Goal: Information Seeking & Learning: Check status

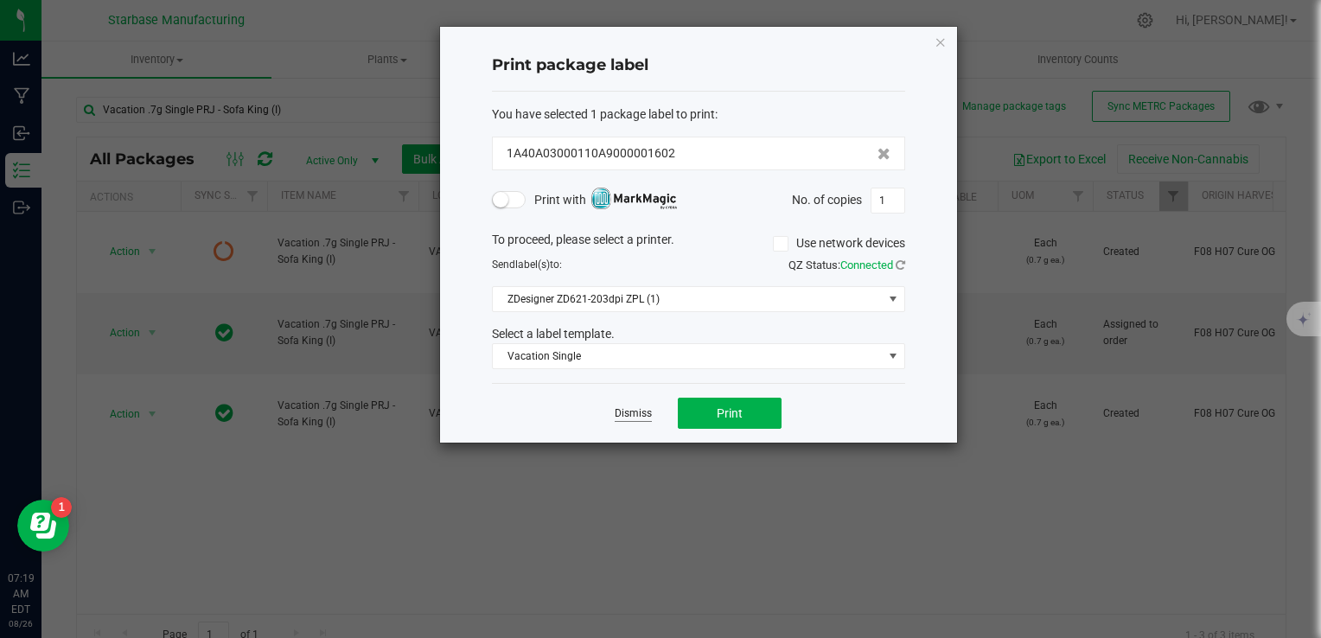
click at [621, 417] on link "Dismiss" at bounding box center [633, 413] width 37 height 15
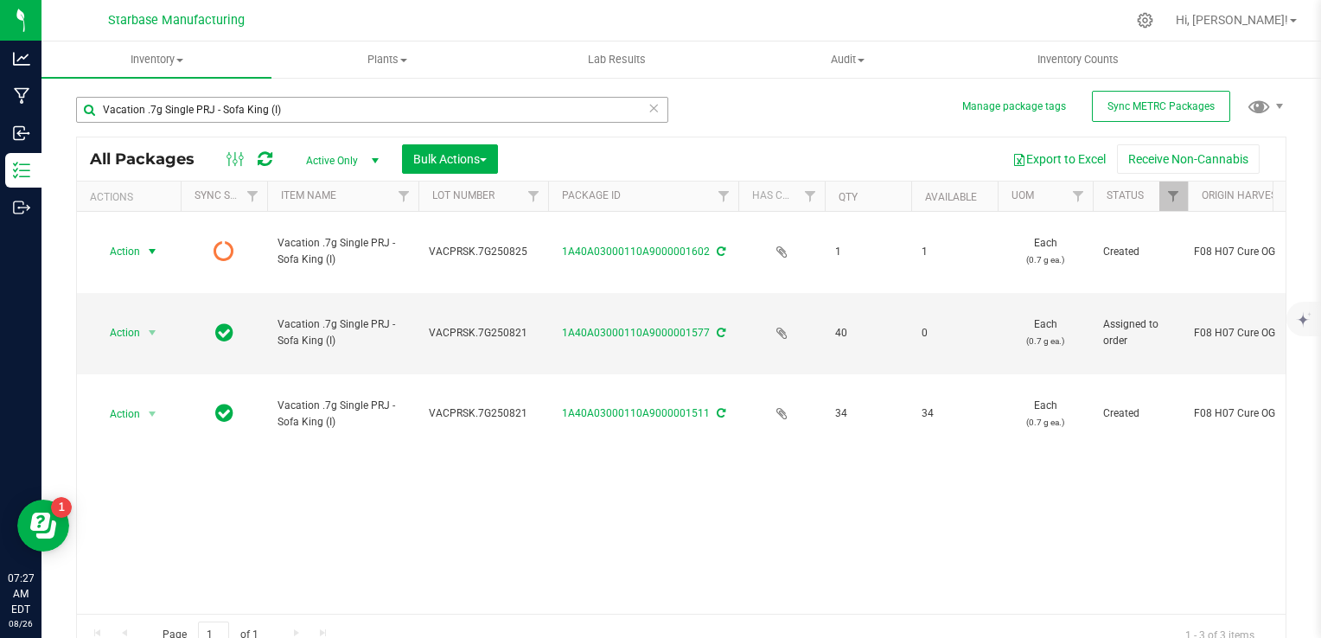
click at [294, 124] on div "Vacation .7g Single PRJ - Sofa King (I)" at bounding box center [372, 117] width 592 height 40
click at [294, 116] on input "Vacation .7g Single PRJ - Sofa King (I)" at bounding box center [372, 110] width 592 height 26
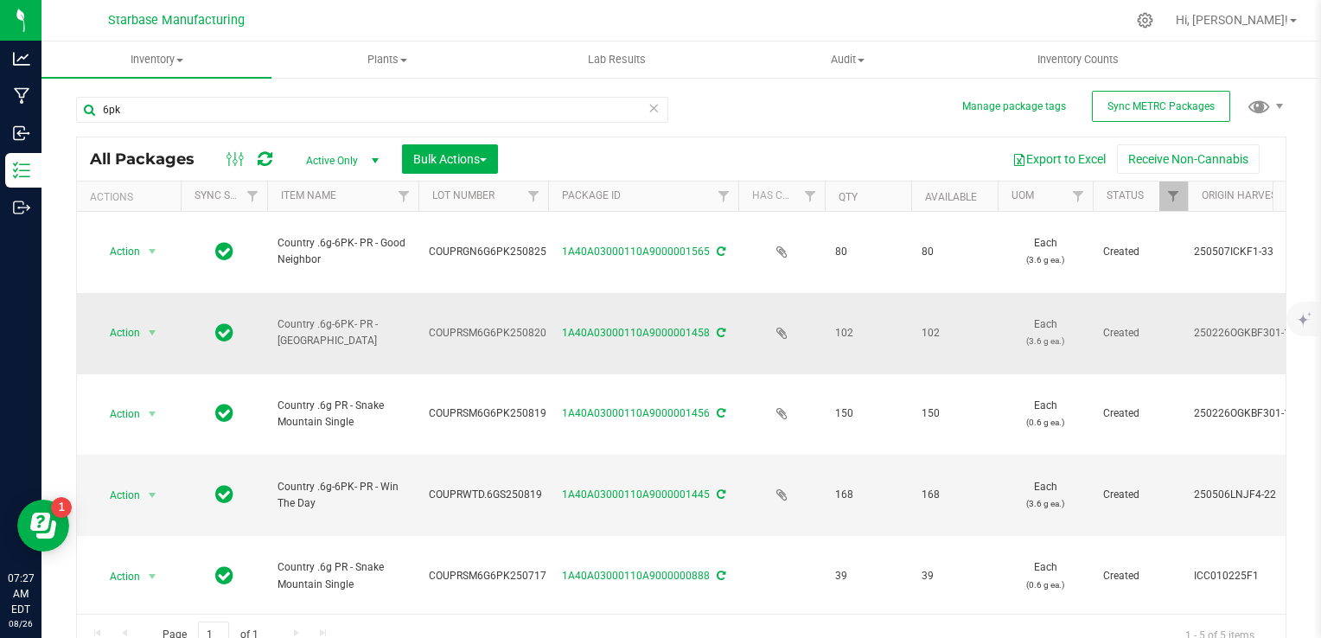
click at [466, 325] on span "COUPRSM6G6PK250820" at bounding box center [488, 333] width 118 height 16
click at [466, 320] on input "COUPRSM6G6PK250820" at bounding box center [480, 333] width 124 height 27
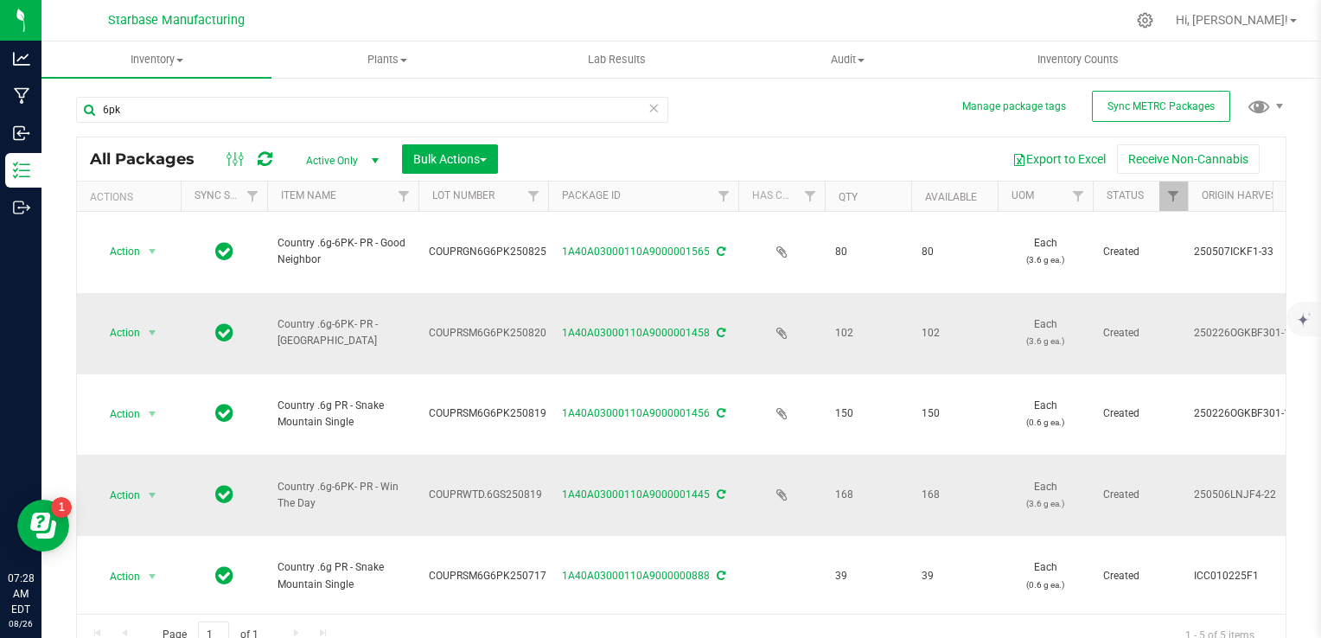
click at [463, 487] on span "COUPRWTD.6GS250819" at bounding box center [485, 495] width 113 height 16
click at [463, 482] on input "COUPRWTD.6GS250819" at bounding box center [480, 495] width 124 height 27
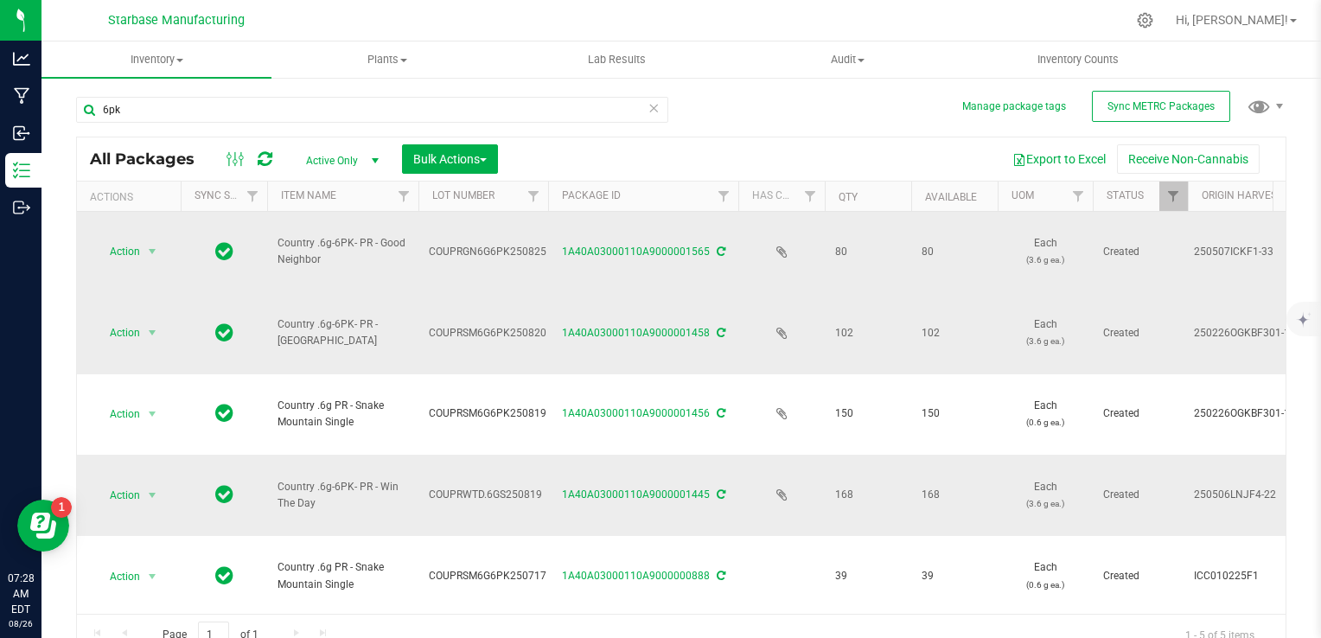
click at [465, 244] on span "COUPRGN6G6PK250825" at bounding box center [488, 252] width 118 height 16
click at [465, 239] on input "COUPRGN6G6PK250825" at bounding box center [480, 252] width 124 height 27
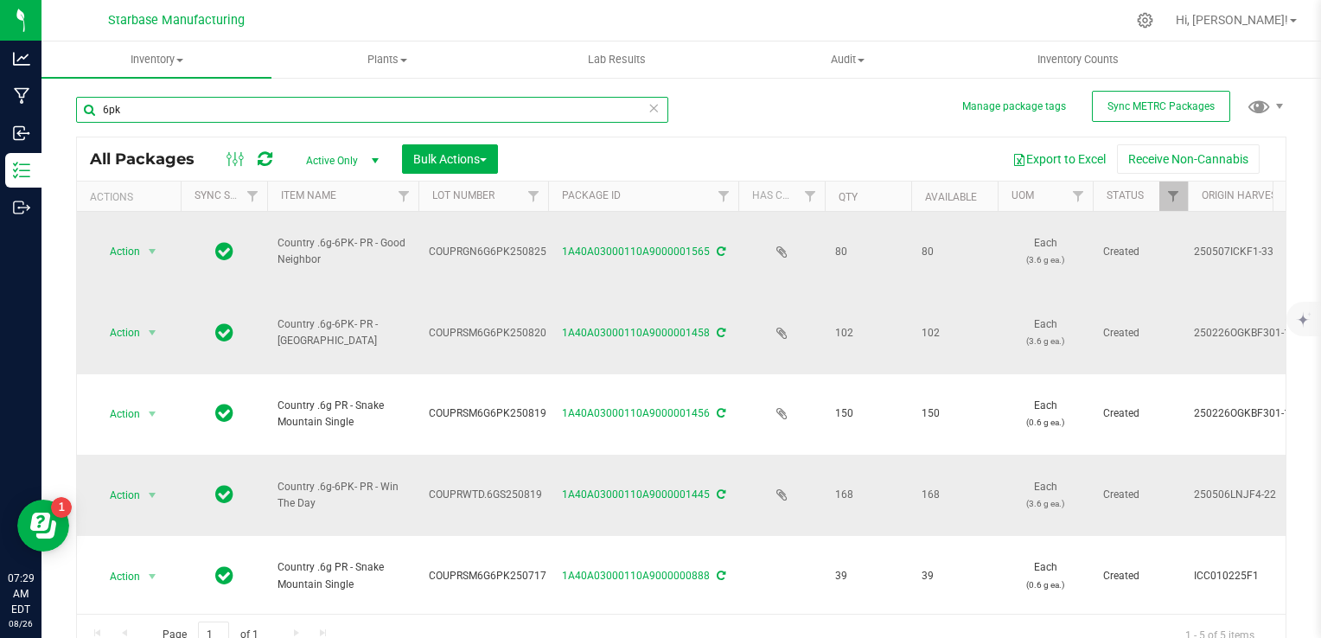
click at [271, 102] on input "6pk" at bounding box center [372, 110] width 592 height 26
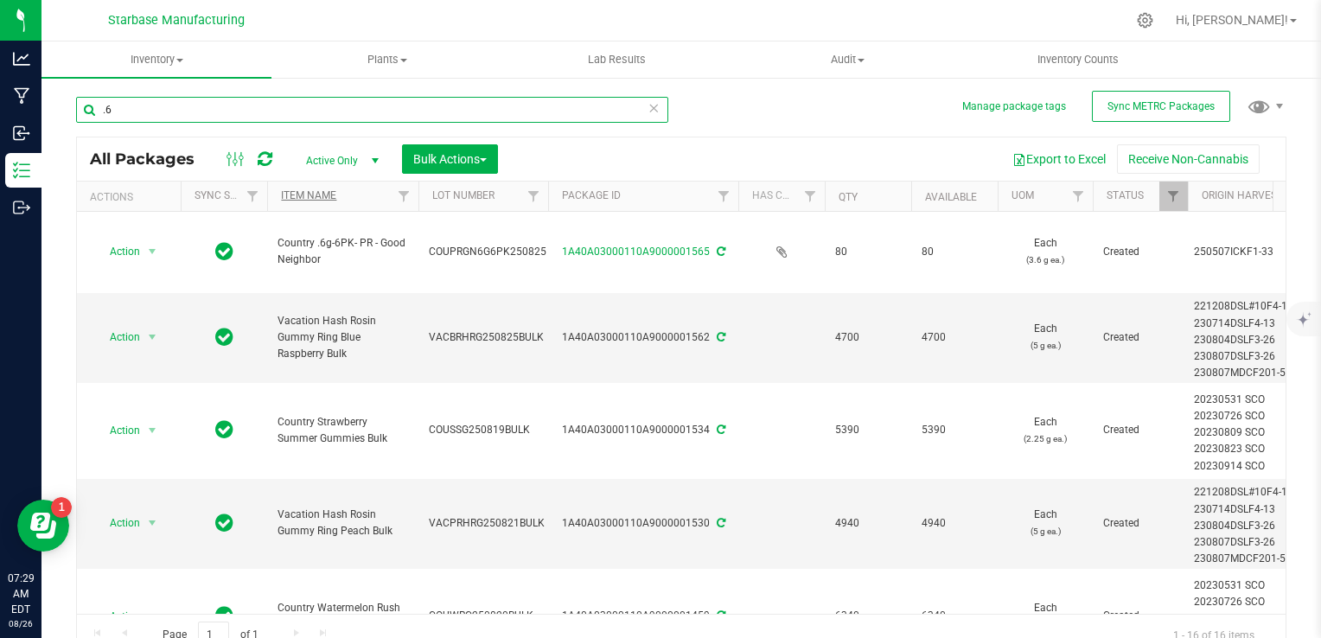
scroll to position [259, 0]
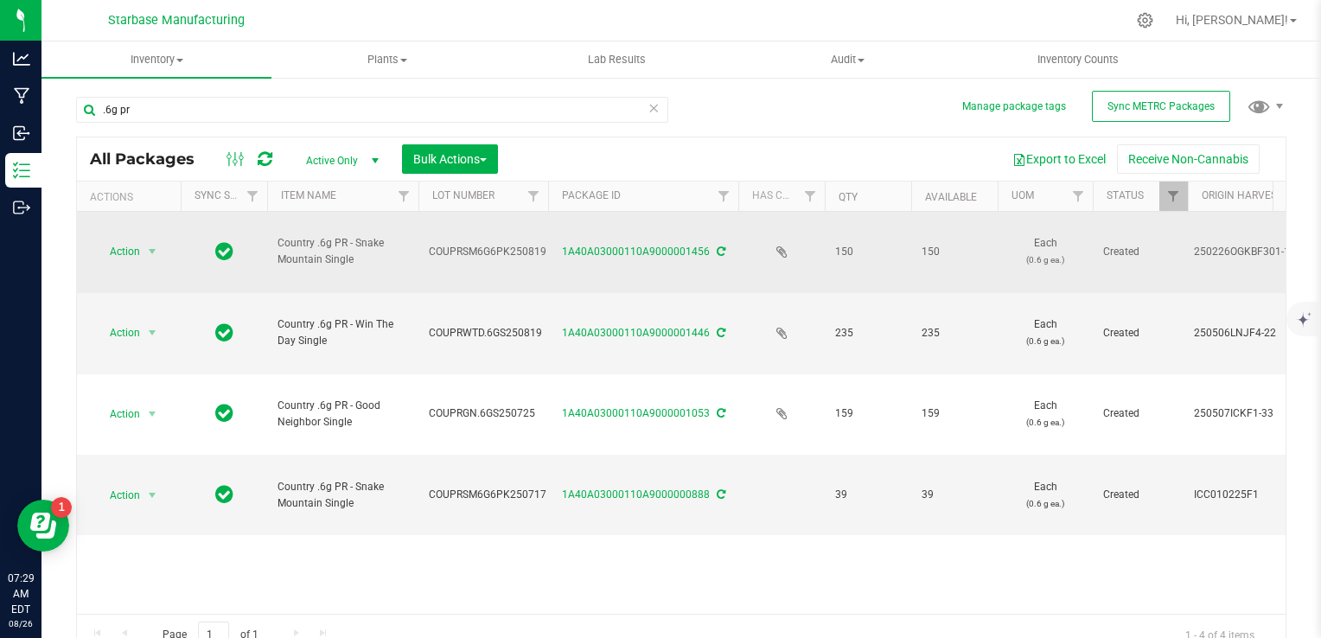
click at [476, 244] on span "COUPRSM6G6PK250819" at bounding box center [488, 252] width 118 height 16
click at [476, 239] on input "COUPRSM6G6PK250819" at bounding box center [480, 252] width 124 height 27
click at [460, 325] on span "COUPRWTD.6GS250819" at bounding box center [485, 333] width 113 height 16
click at [460, 320] on input "COUPRWTD.6GS250819" at bounding box center [480, 333] width 124 height 27
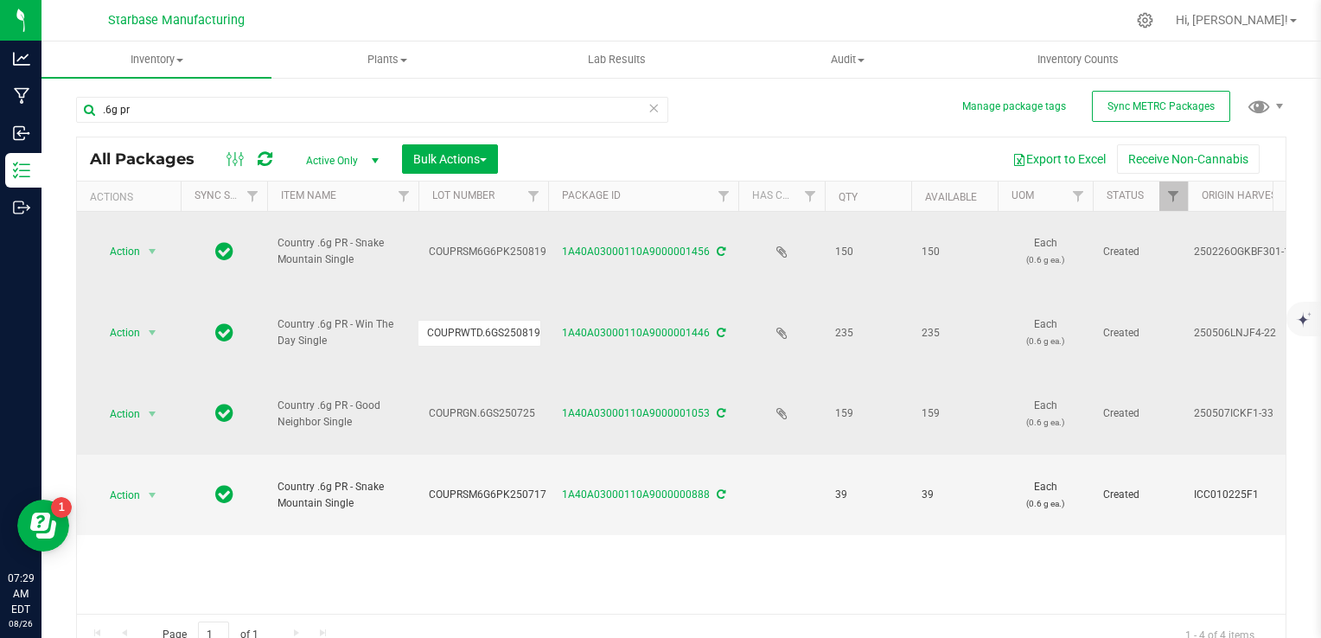
click at [463, 405] on span "COUPRGN.6GS250725" at bounding box center [483, 413] width 109 height 16
click at [463, 400] on input "COUPRGN.6GS250725" at bounding box center [480, 413] width 124 height 27
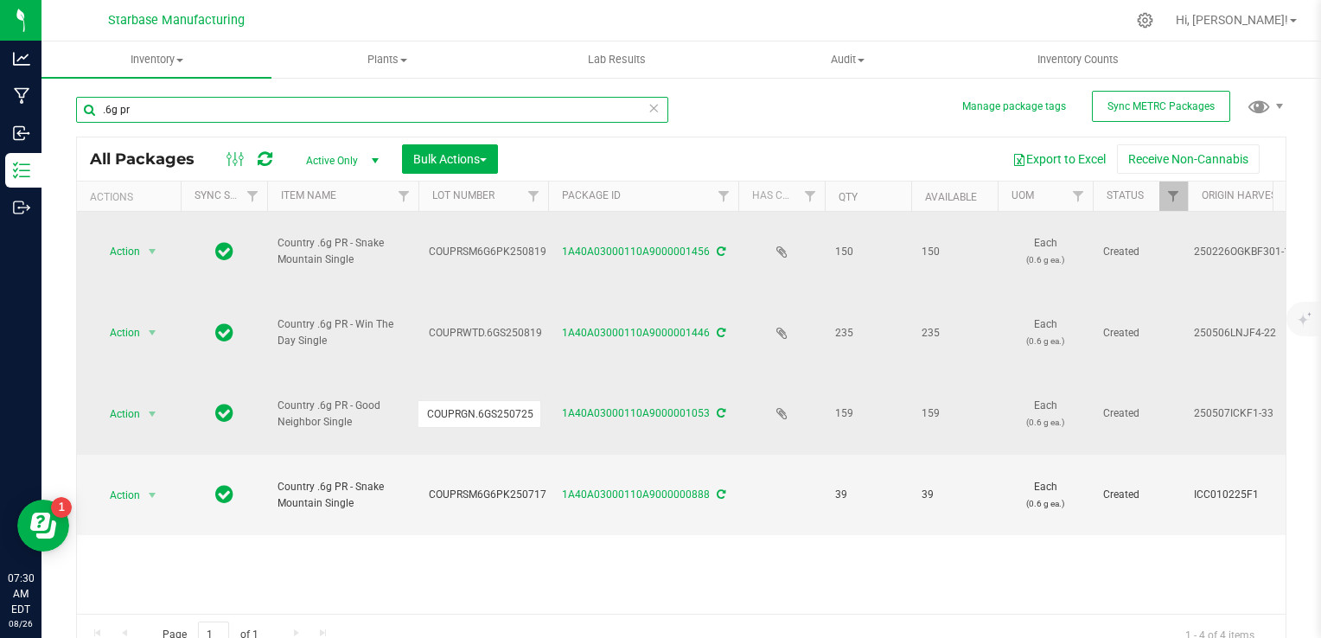
click at [392, 115] on input ".6g pr" at bounding box center [372, 110] width 592 height 26
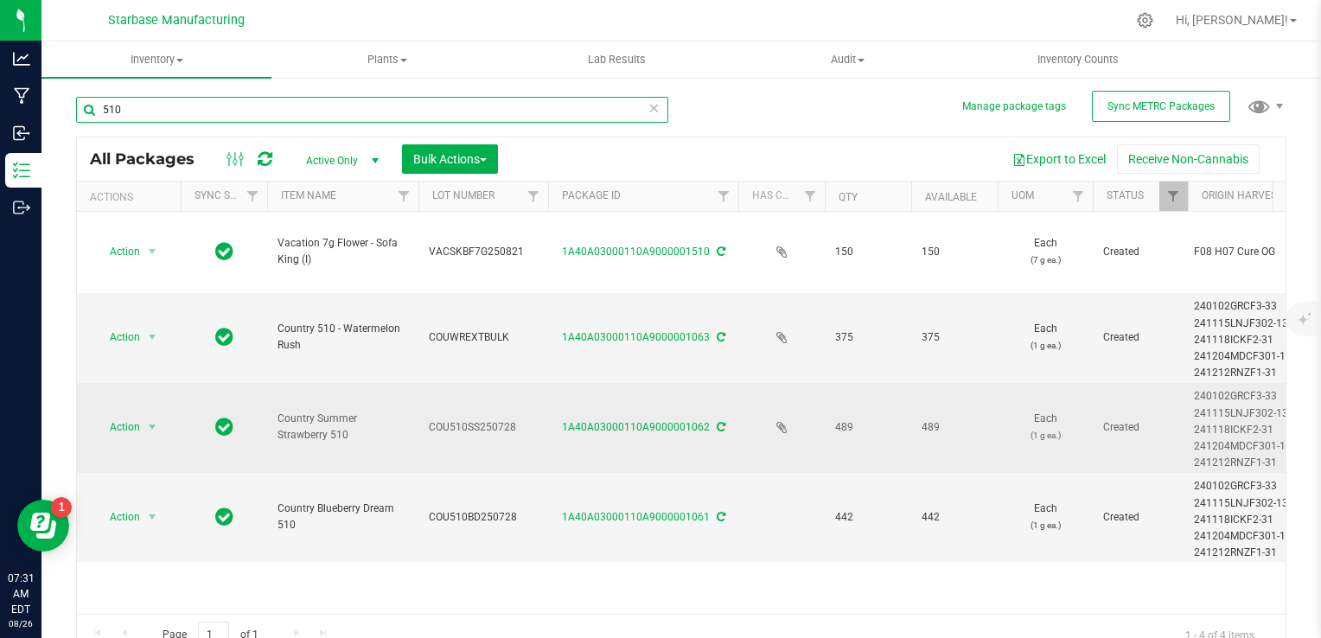
type input "510"
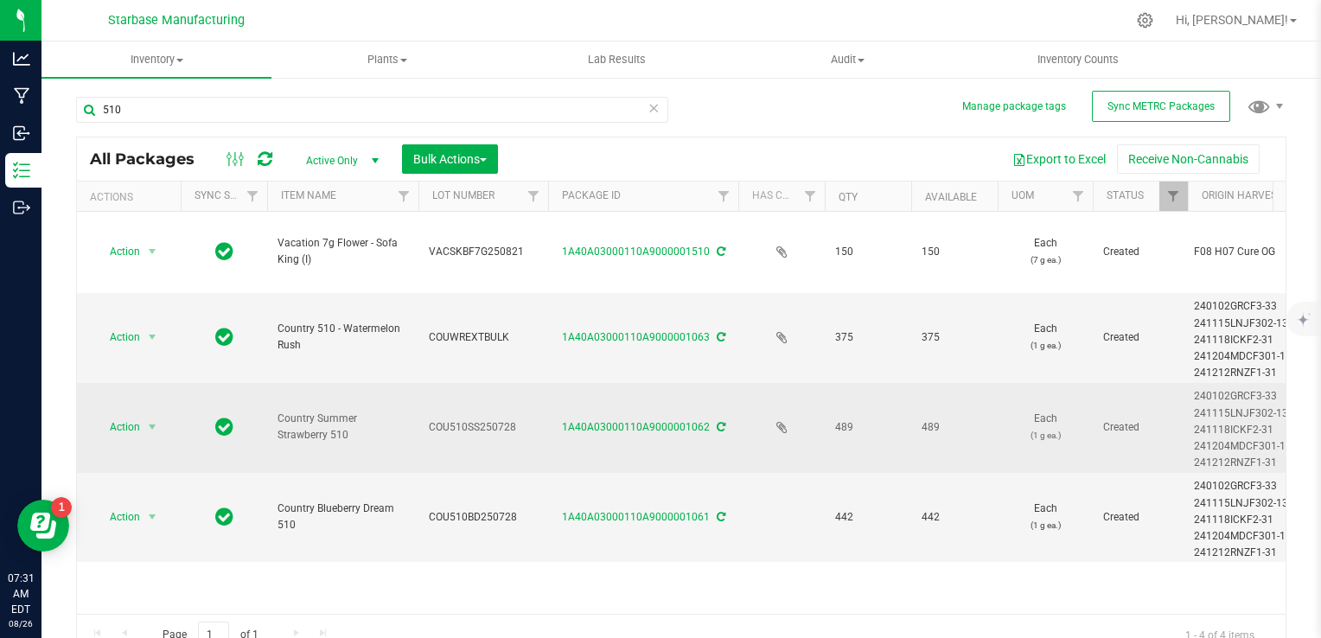
click at [470, 419] on span "COU510SS250728" at bounding box center [483, 427] width 109 height 16
click at [470, 414] on input "COU510SS250728" at bounding box center [480, 427] width 124 height 27
click at [461, 329] on span "COUWREXTBULK" at bounding box center [483, 337] width 109 height 16
click at [461, 324] on input "COUWREXTBULK" at bounding box center [480, 337] width 124 height 27
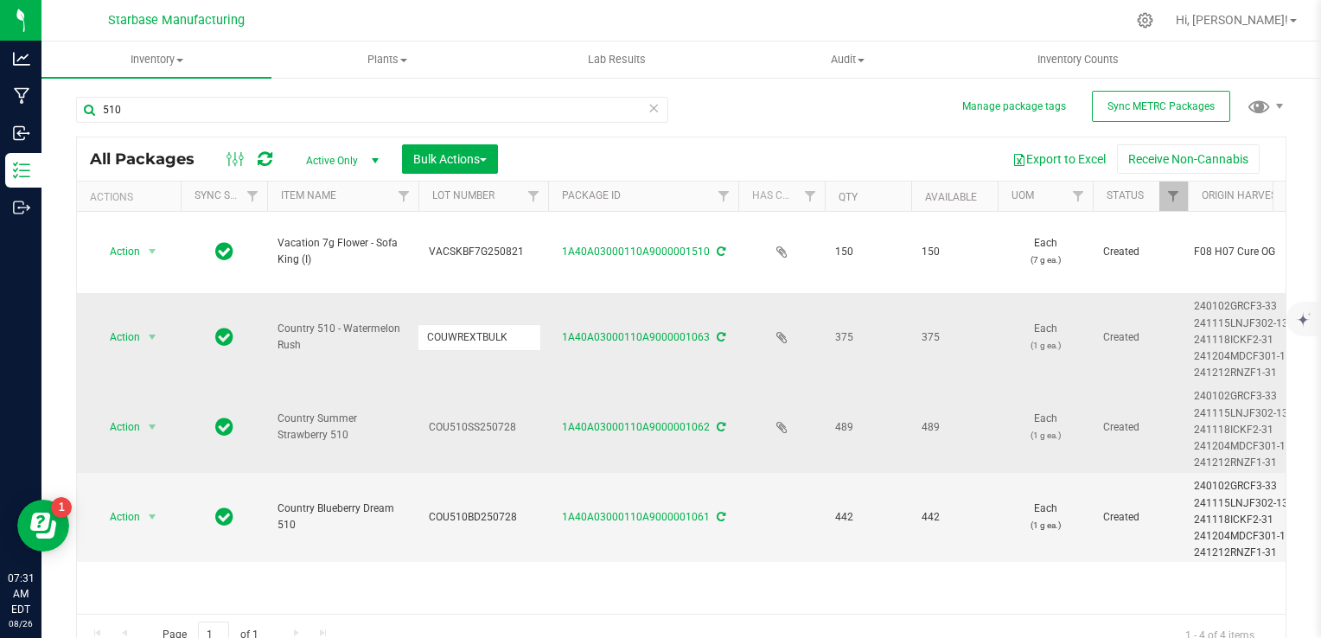
click at [461, 324] on input "COUWREXTBULK" at bounding box center [480, 337] width 124 height 27
click at [476, 324] on input "COU510SS250728" at bounding box center [480, 337] width 124 height 27
type input "COU510WR250728"
click at [526, 324] on input "COU510WR250728" at bounding box center [480, 337] width 124 height 27
click at [486, 348] on div "All Packages Active Only Active Only Lab Samples Locked All External Internal B…" at bounding box center [681, 397] width 1210 height 520
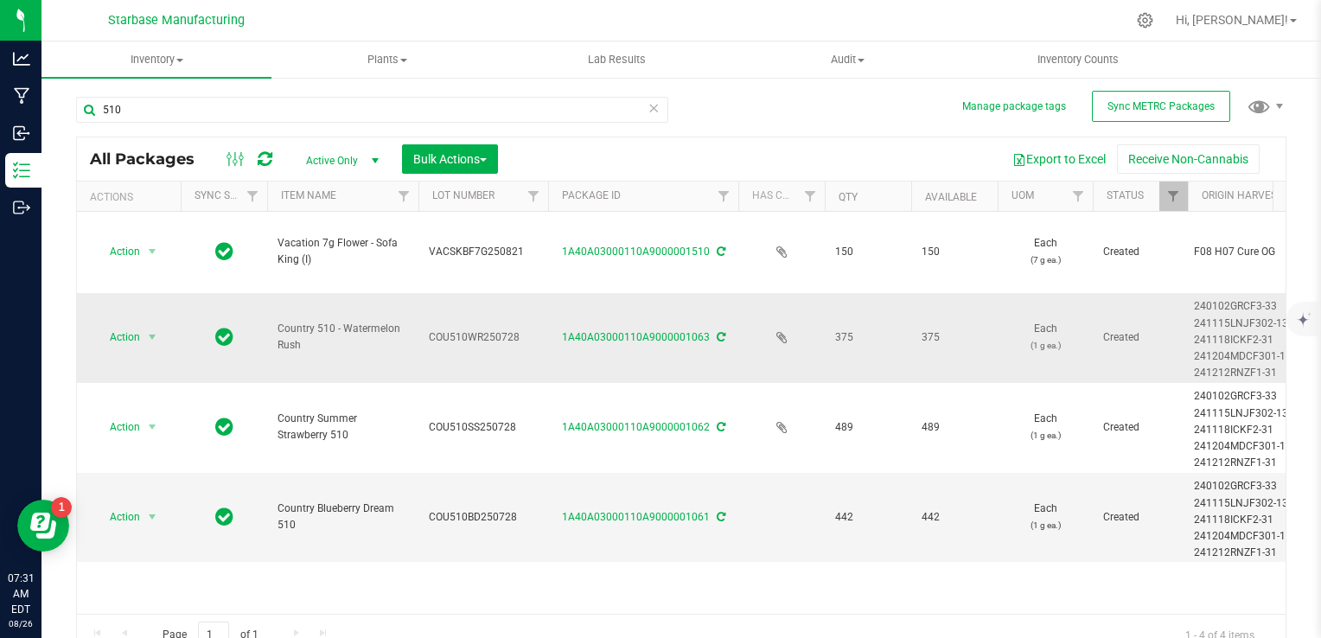
click at [469, 329] on span "COU510WR250728" at bounding box center [483, 337] width 109 height 16
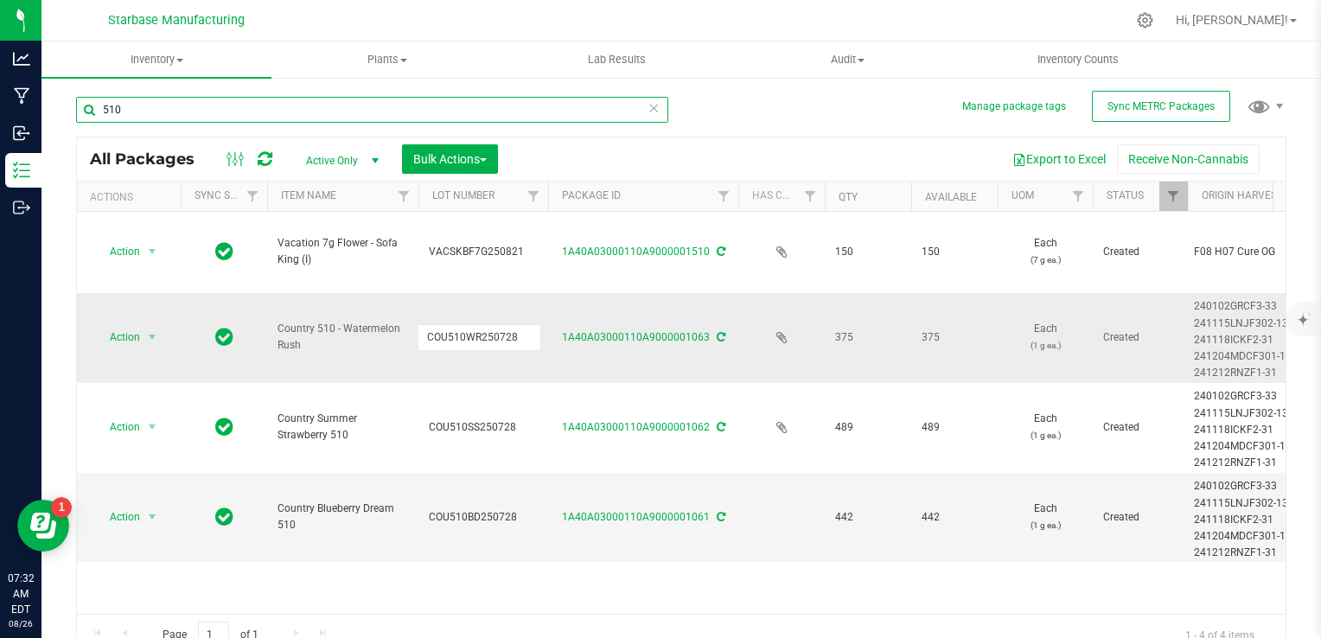
click at [208, 105] on input "510" at bounding box center [372, 110] width 592 height 26
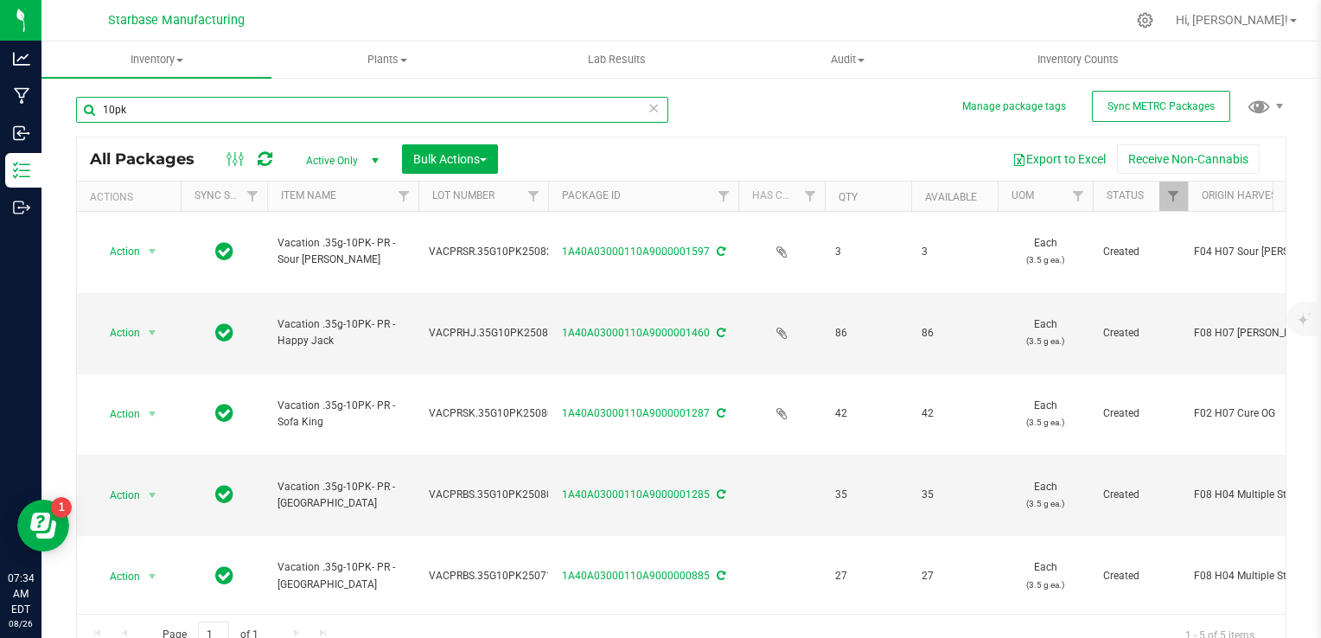
type input "10pk"
click at [284, 105] on input "10pk" at bounding box center [372, 110] width 592 height 26
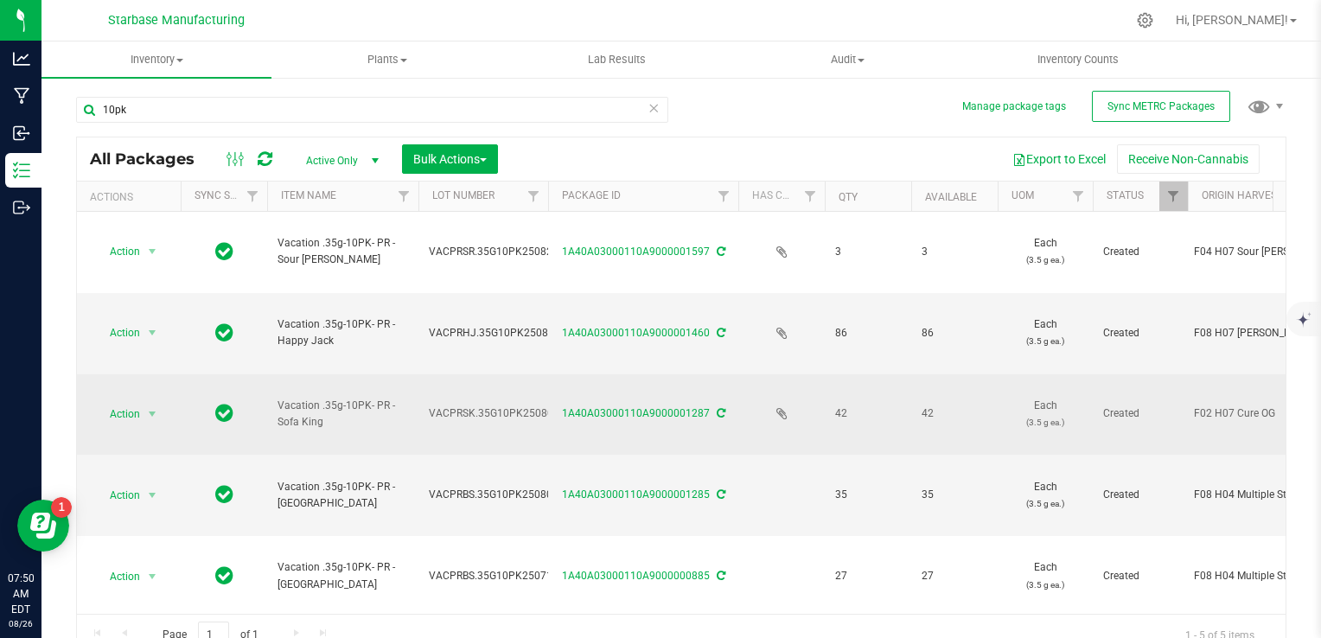
click at [480, 405] on span "VACPRSK.35G10PK250805" at bounding box center [494, 413] width 131 height 16
click at [480, 400] on input "VACPRSK.35G10PK250805" at bounding box center [480, 413] width 124 height 27
click at [450, 325] on span "VACPRHJ.35G10PK250821" at bounding box center [494, 333] width 131 height 16
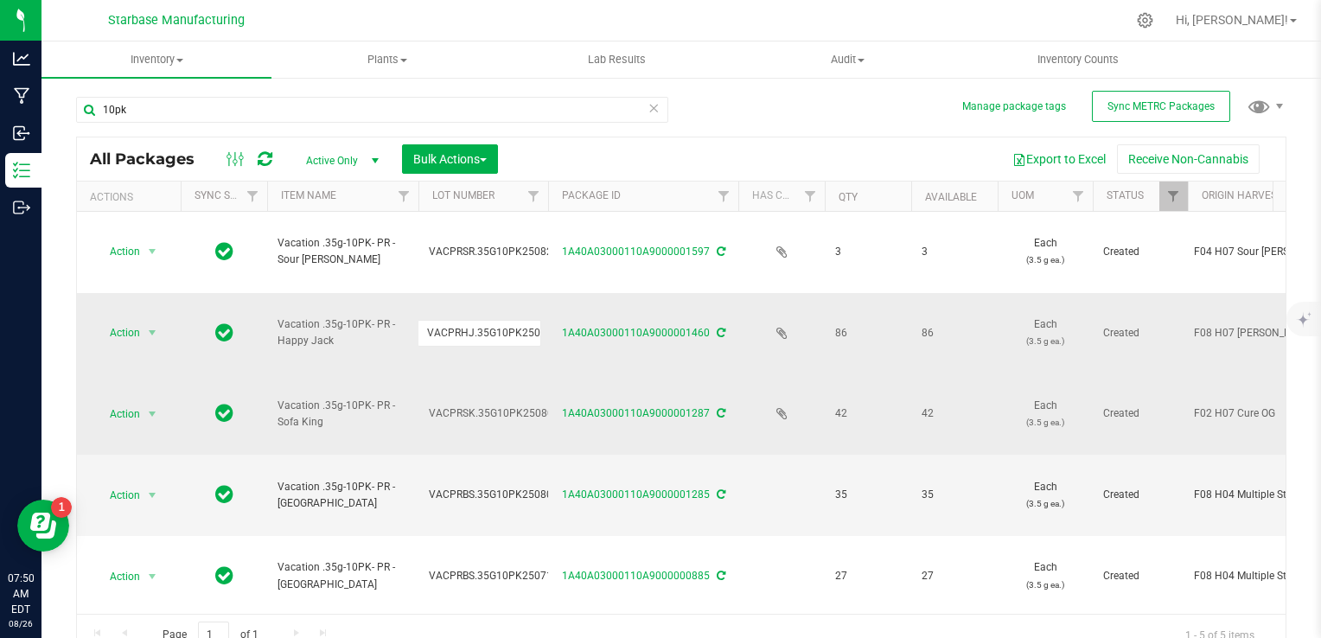
click at [450, 320] on input "VACPRHJ.35G10PK250821" at bounding box center [480, 333] width 124 height 27
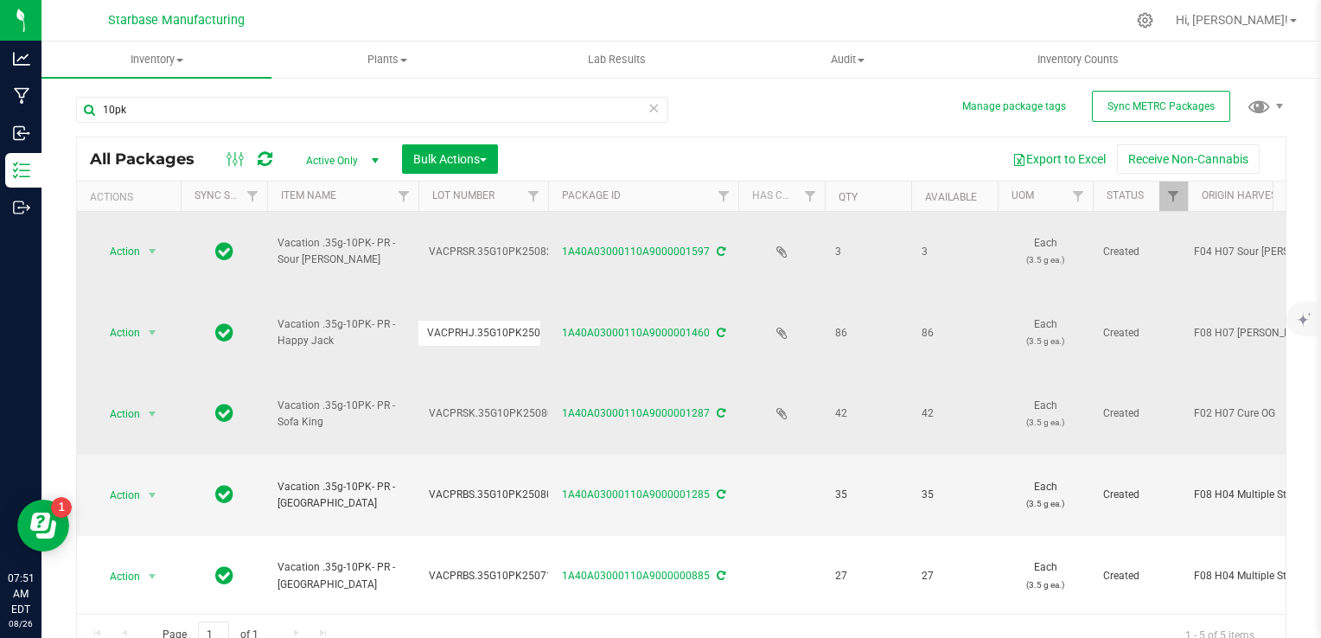
click at [481, 244] on span "VACPRSR.35G10PK250825" at bounding box center [494, 252] width 130 height 16
click at [481, 239] on input "VACPRSR.35G10PK250825" at bounding box center [480, 252] width 124 height 27
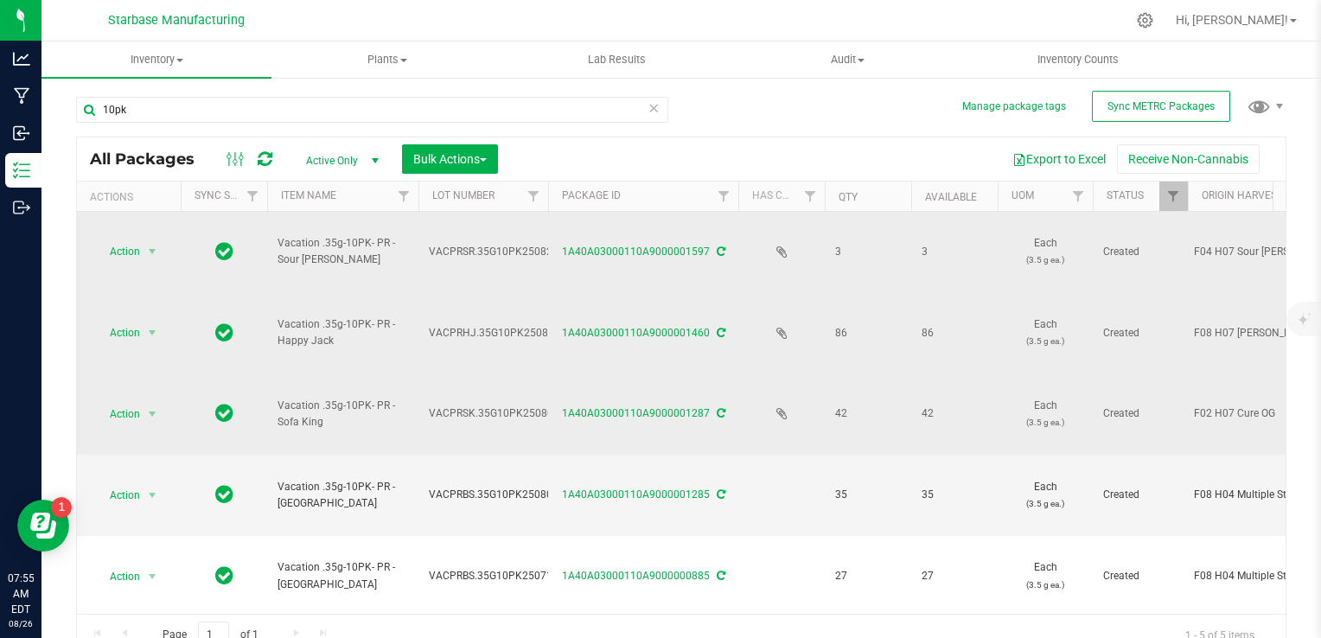
click at [418, 540] on div "Action Action Adjust qty Create package Edit attributes Global inventory Locate…" at bounding box center [681, 413] width 1209 height 402
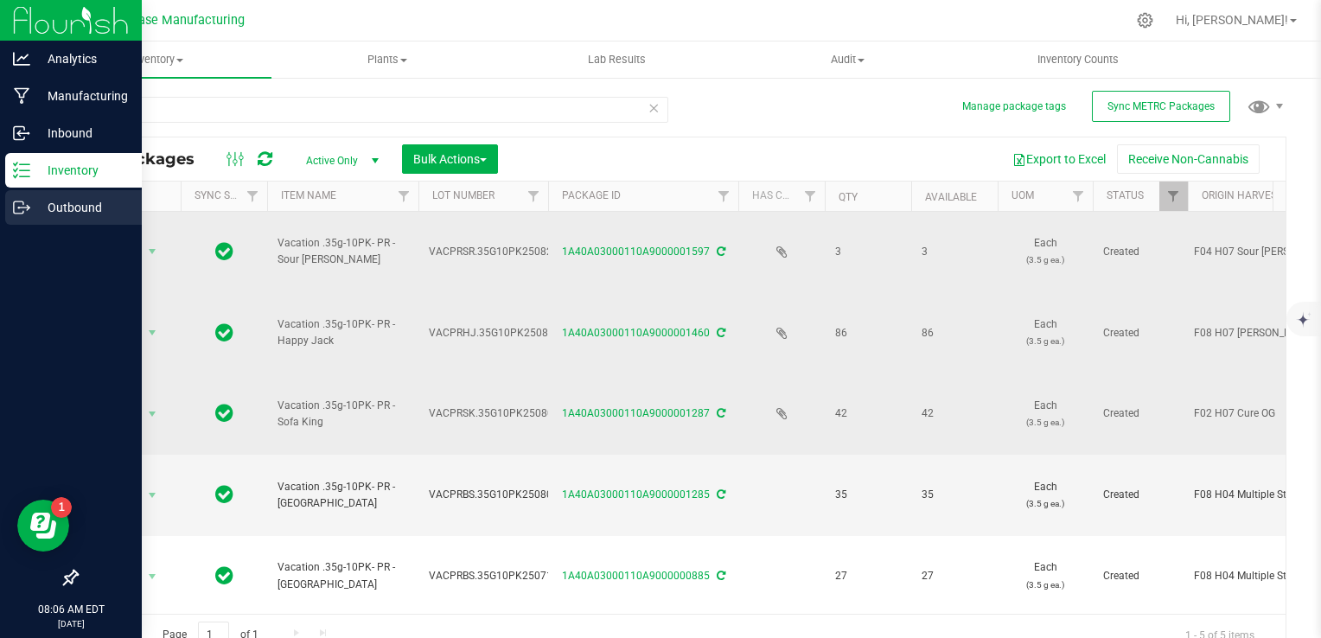
click at [31, 207] on p "Outbound" at bounding box center [82, 207] width 104 height 21
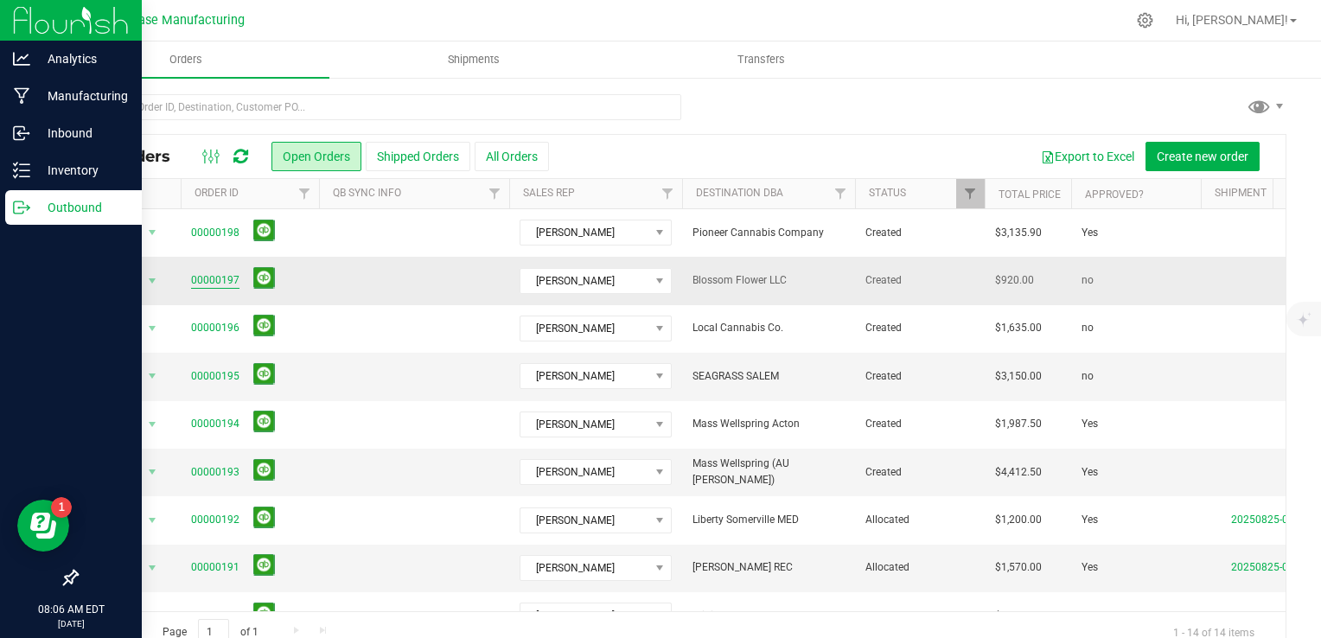
click at [206, 278] on link "00000197" at bounding box center [215, 280] width 48 height 16
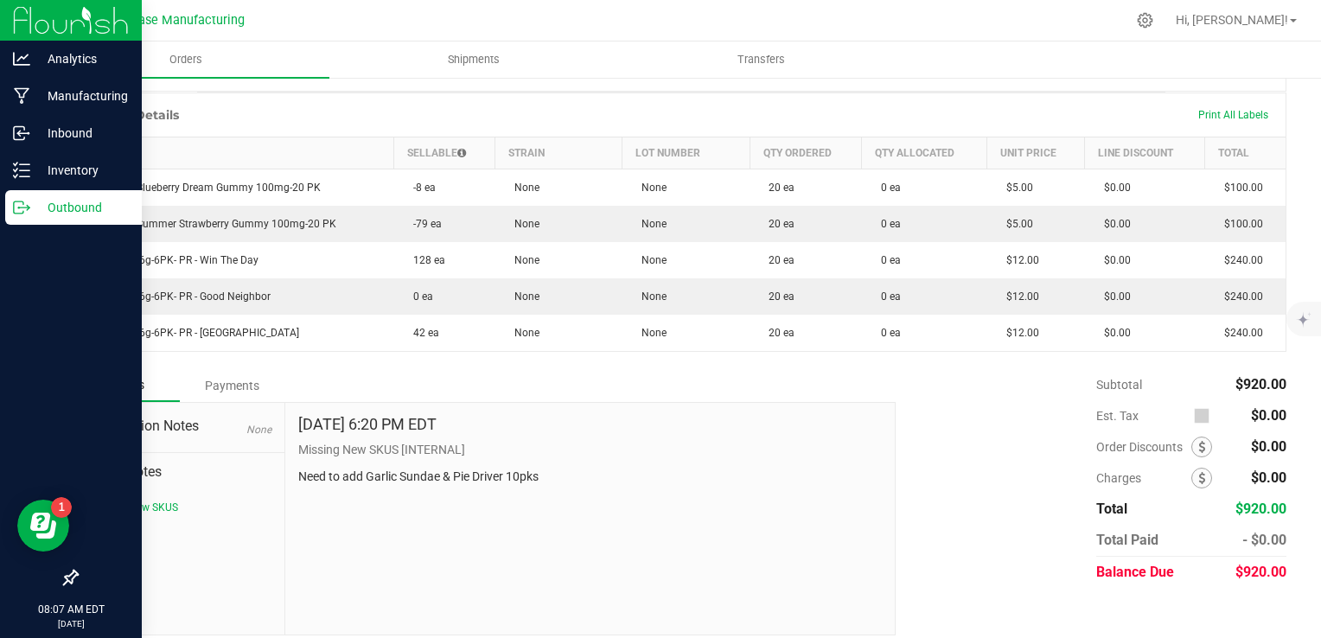
scroll to position [432, 0]
click at [21, 56] on icon at bounding box center [21, 58] width 17 height 13
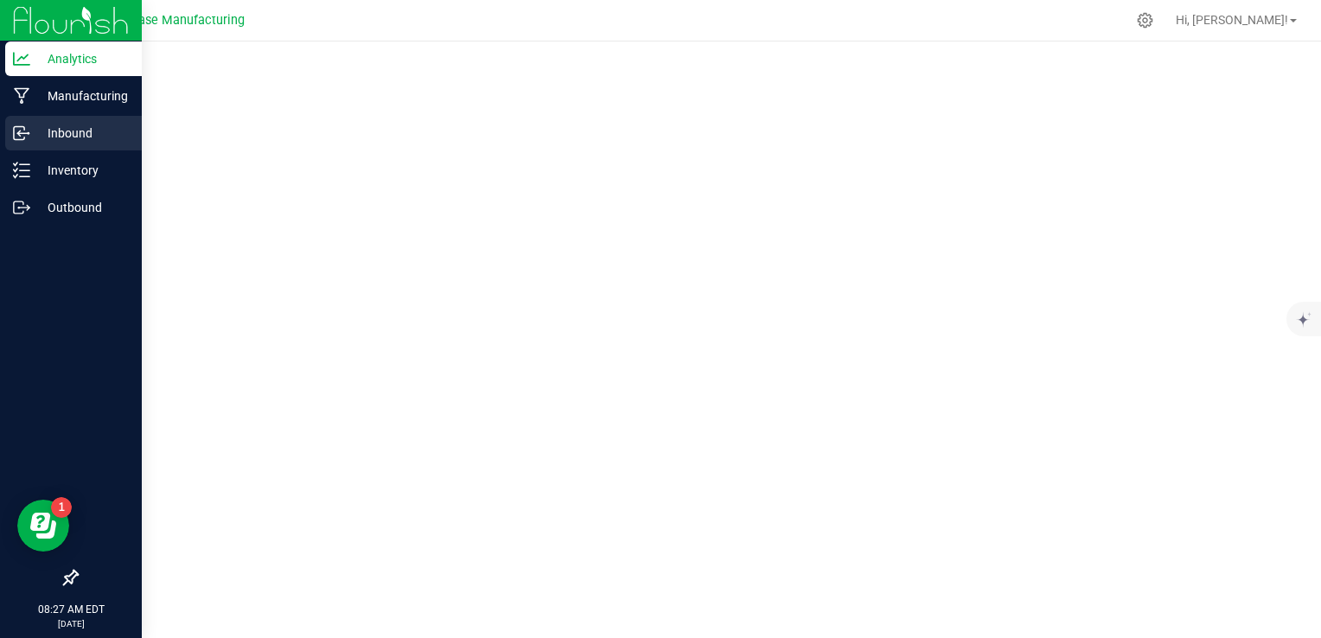
click at [50, 133] on p "Inbound" at bounding box center [82, 133] width 104 height 21
click at [52, 167] on p "Inventory" at bounding box center [82, 170] width 104 height 21
click at [35, 169] on p "Inventory" at bounding box center [82, 170] width 104 height 21
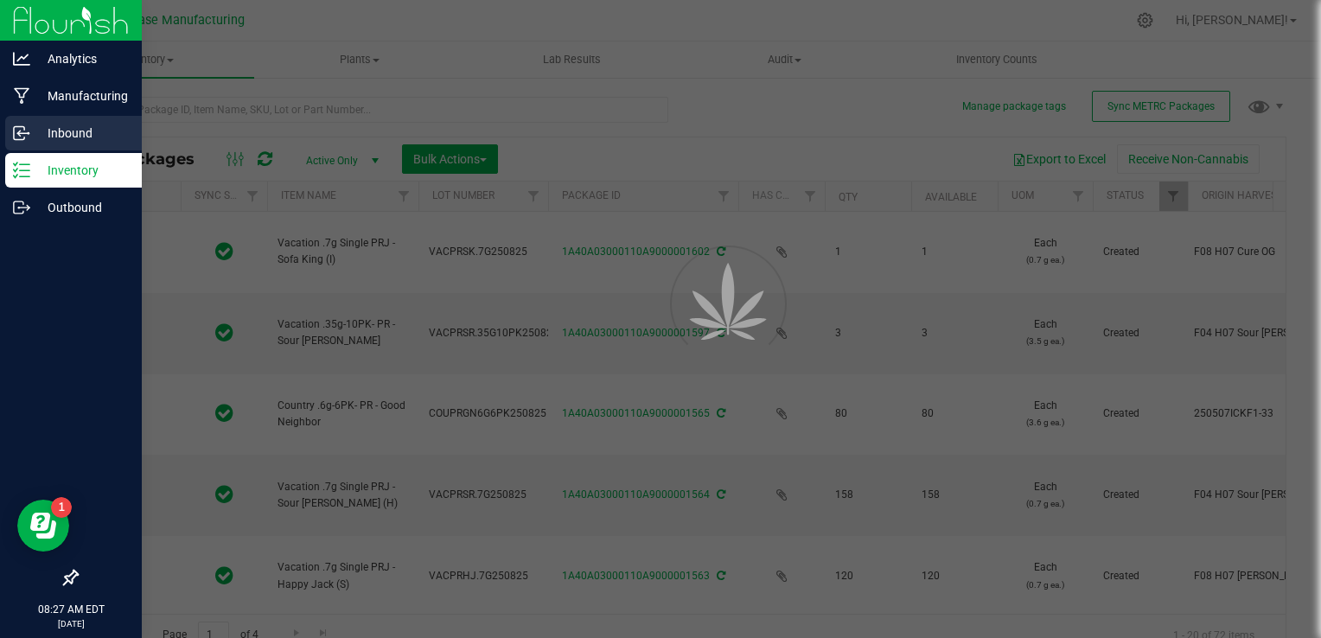
type input "[DATE]"
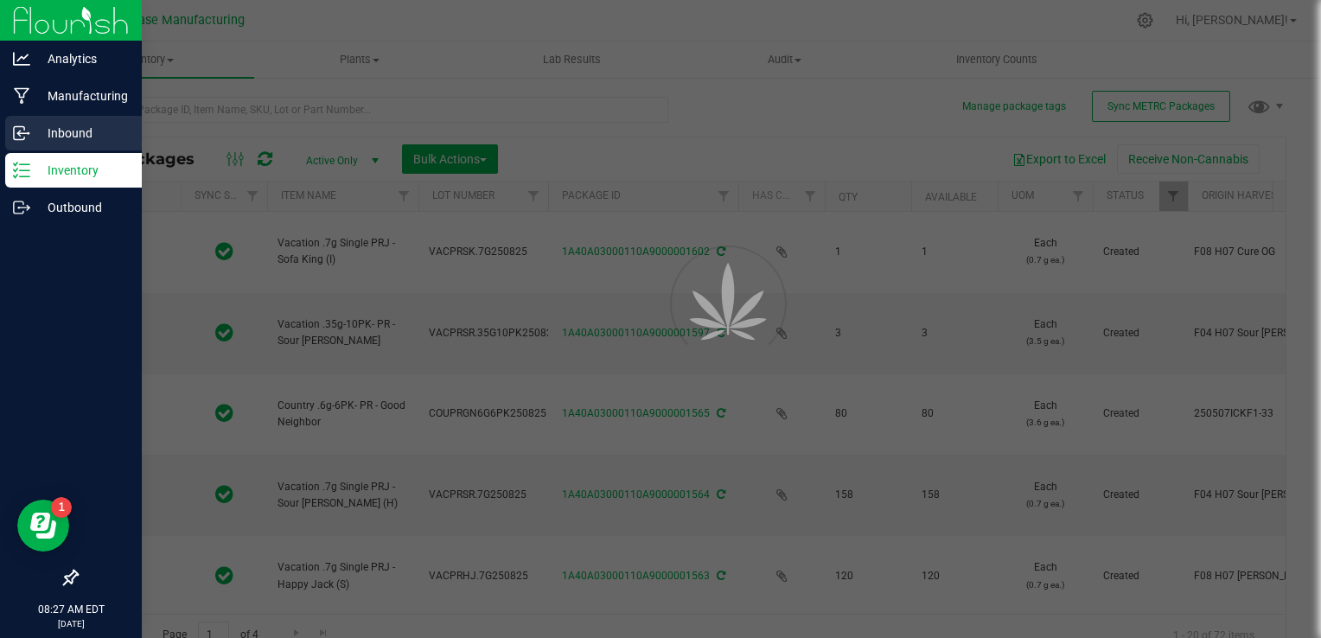
type input "[DATE]"
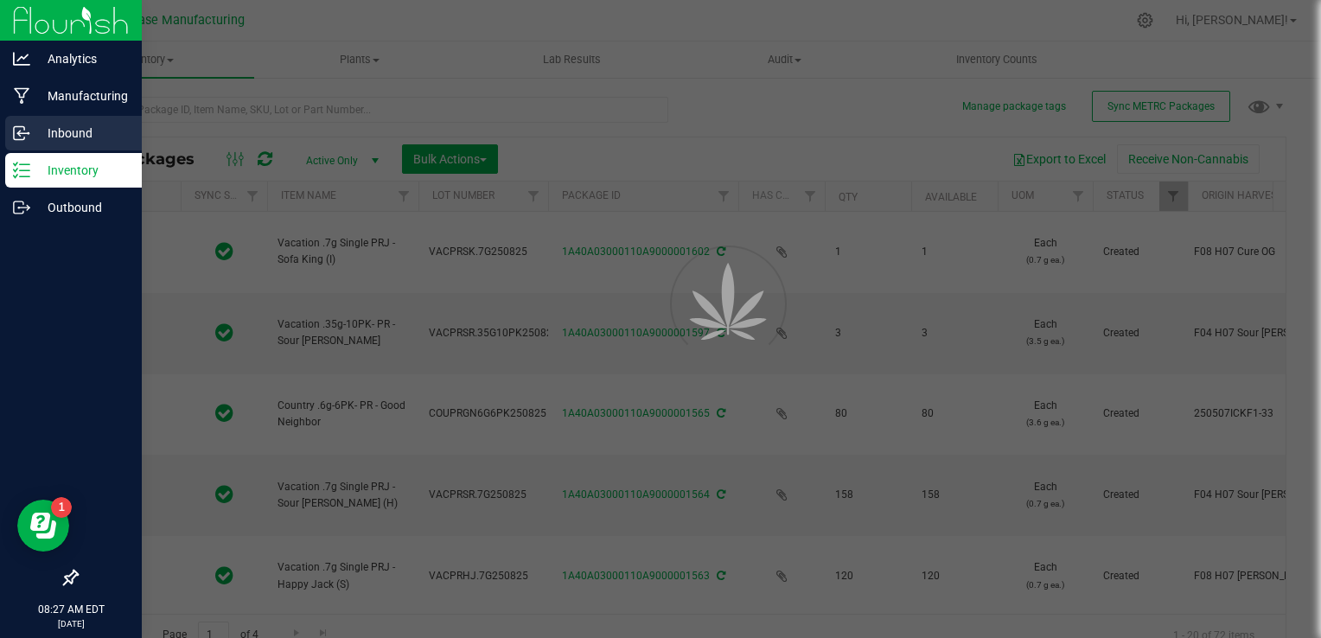
type input "[DATE]"
type input "2026-08-21"
type input "[DATE]"
type input "2026-08-21"
type input "[DATE]"
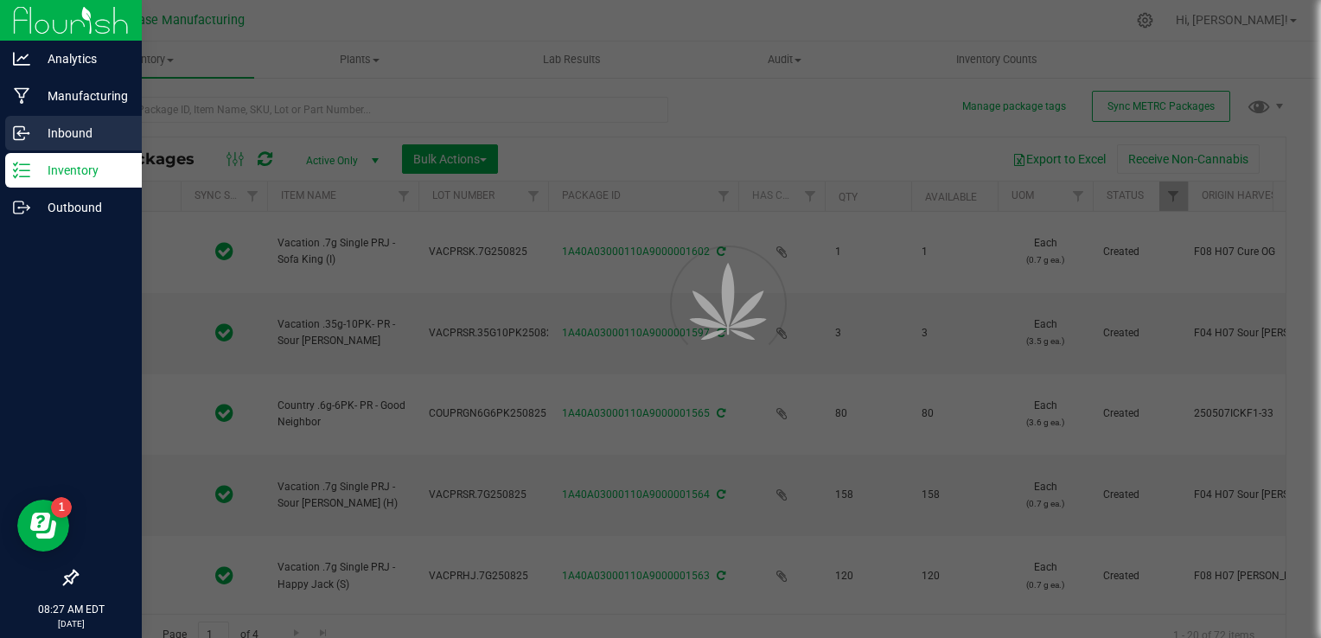
type input "[DATE]"
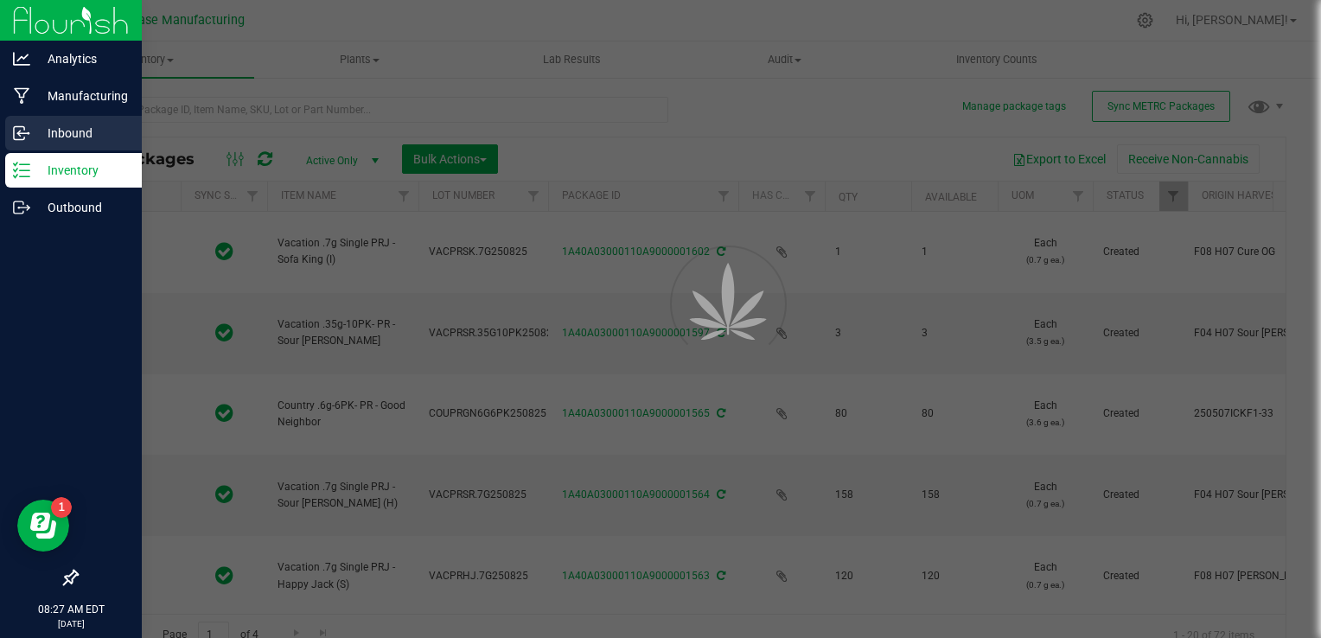
type input "[DATE]"
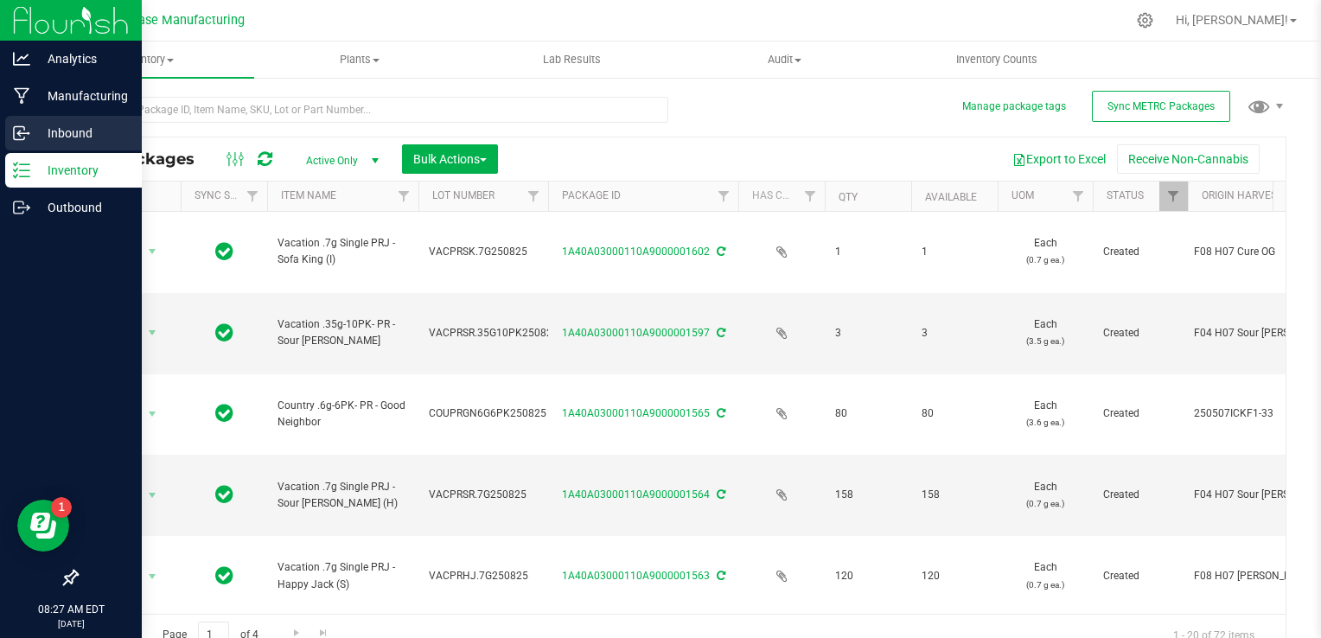
click at [45, 131] on p "Inbound" at bounding box center [82, 133] width 104 height 21
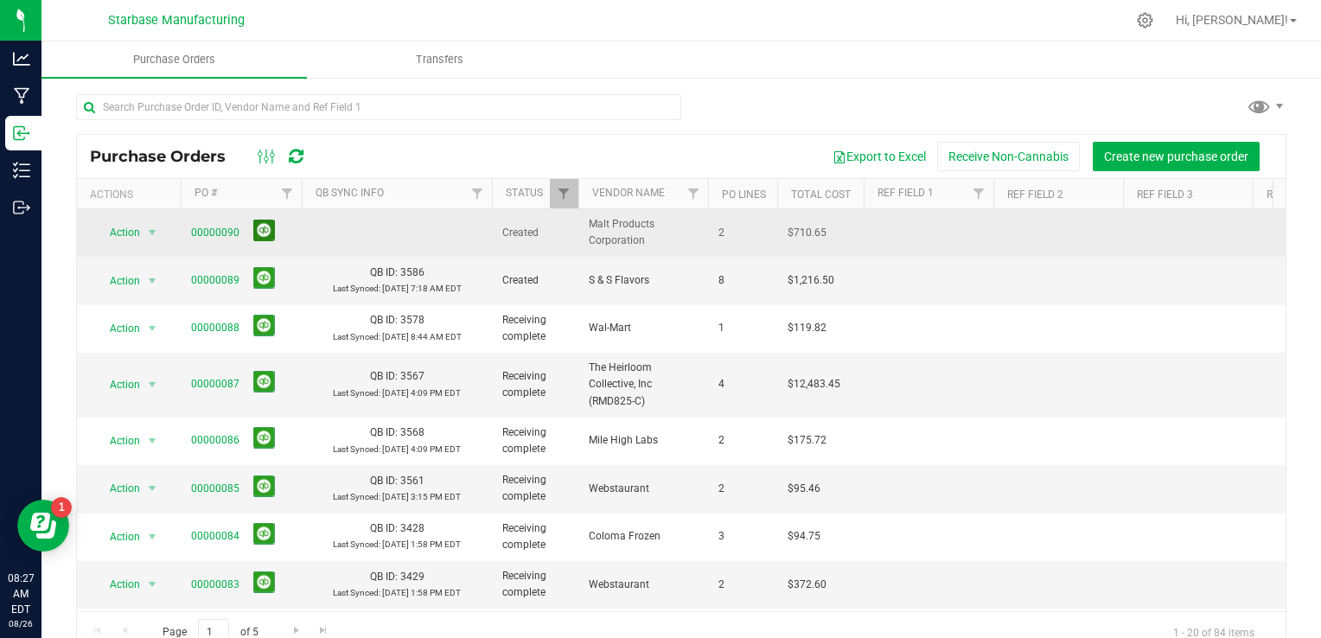
click at [258, 240] on button at bounding box center [264, 231] width 22 height 22
click at [207, 233] on link "00000090" at bounding box center [215, 233] width 48 height 12
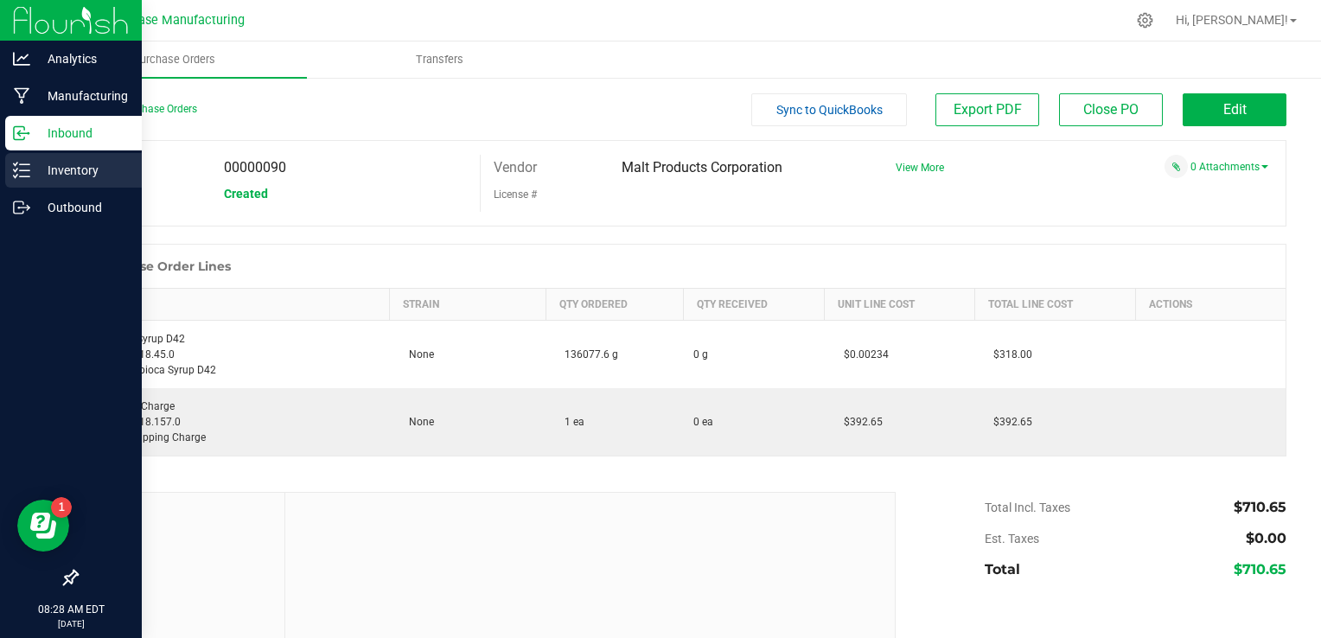
click at [75, 176] on p "Inventory" at bounding box center [82, 170] width 104 height 21
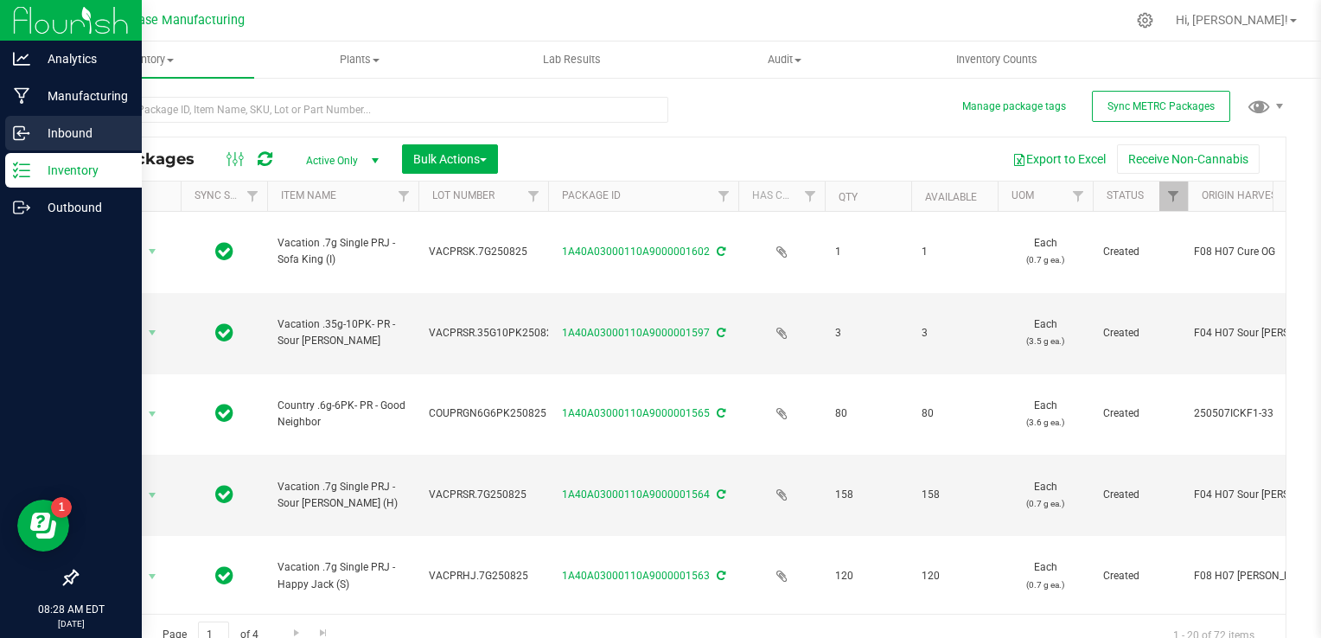
click at [86, 136] on p "Inbound" at bounding box center [82, 133] width 104 height 21
